Goal: Task Accomplishment & Management: Manage account settings

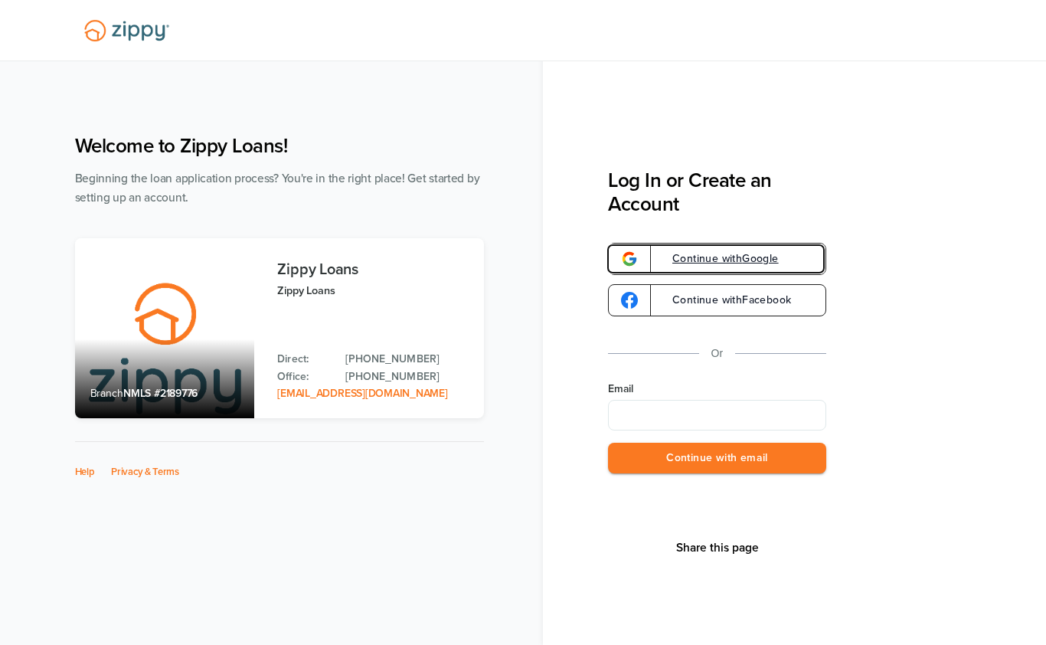
click at [794, 255] on link "Continue with Google" at bounding box center [717, 259] width 218 height 32
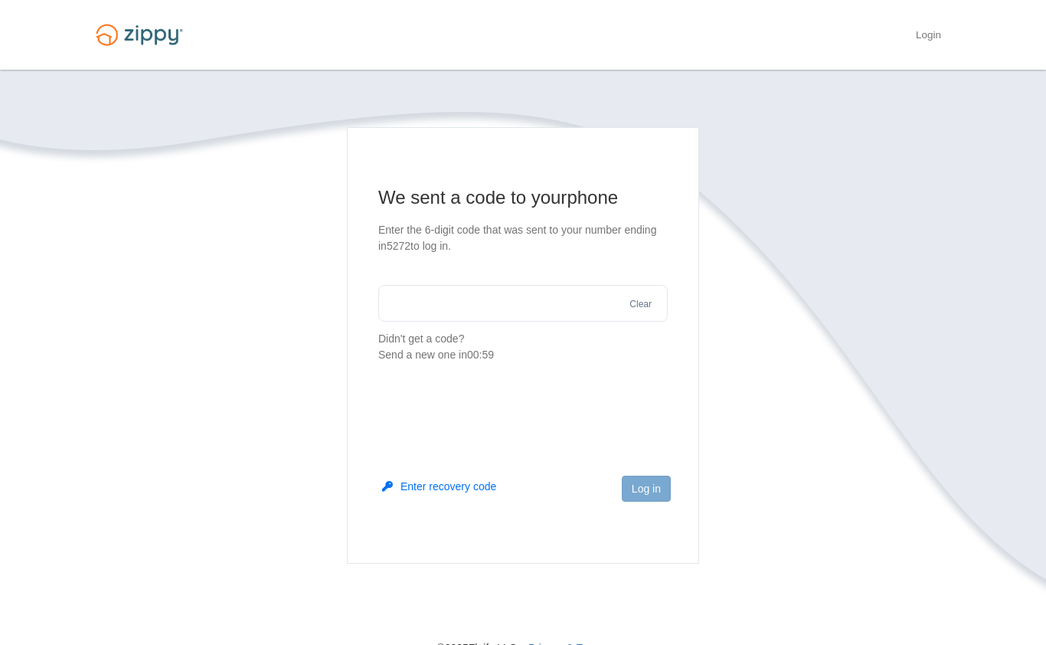
click at [571, 302] on input "text" at bounding box center [522, 303] width 289 height 37
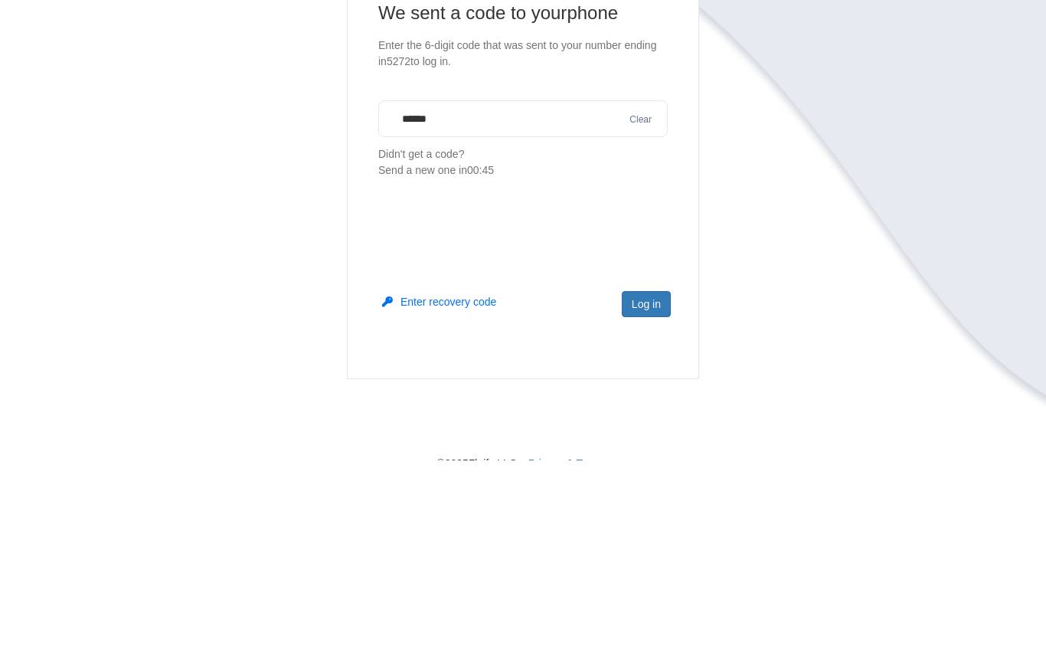
scroll to position [88, 0]
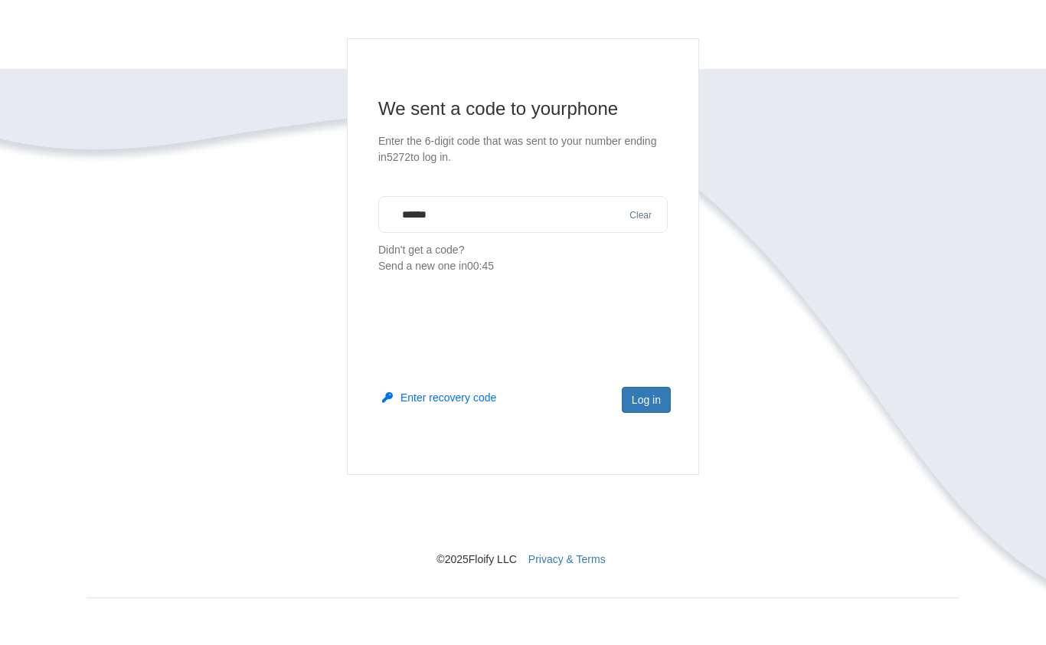
type input "******"
click at [655, 400] on button "Log in" at bounding box center [646, 400] width 49 height 26
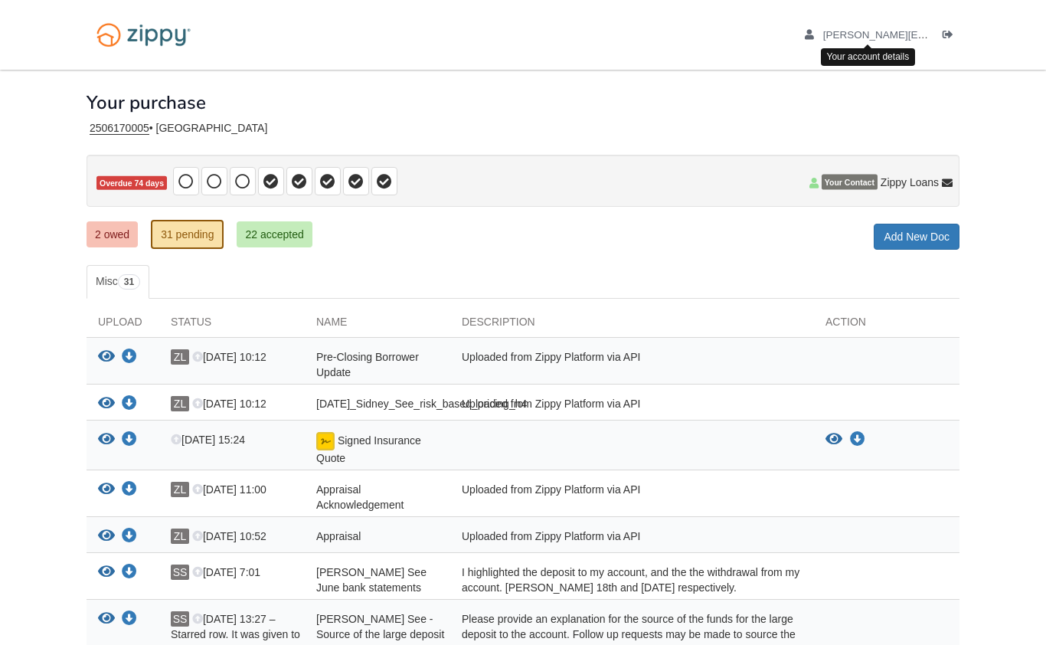
click at [903, 41] on link "[PERSON_NAME][EMAIL_ADDRESS][DOMAIN_NAME]" at bounding box center [944, 36] width 279 height 15
click at [144, 126] on div "2506170005 • [GEOGRAPHIC_DATA]" at bounding box center [523, 128] width 873 height 13
click at [129, 122] on div "2506170005 • [GEOGRAPHIC_DATA]" at bounding box center [523, 128] width 873 height 13
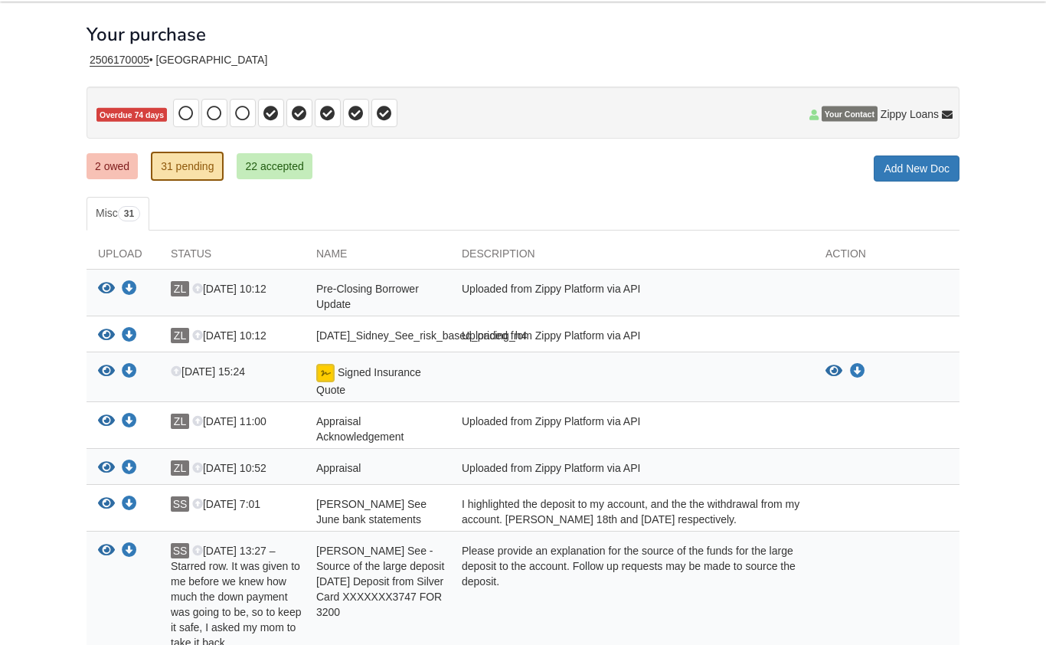
scroll to position [25, 0]
